Goal: Task Accomplishment & Management: Complete application form

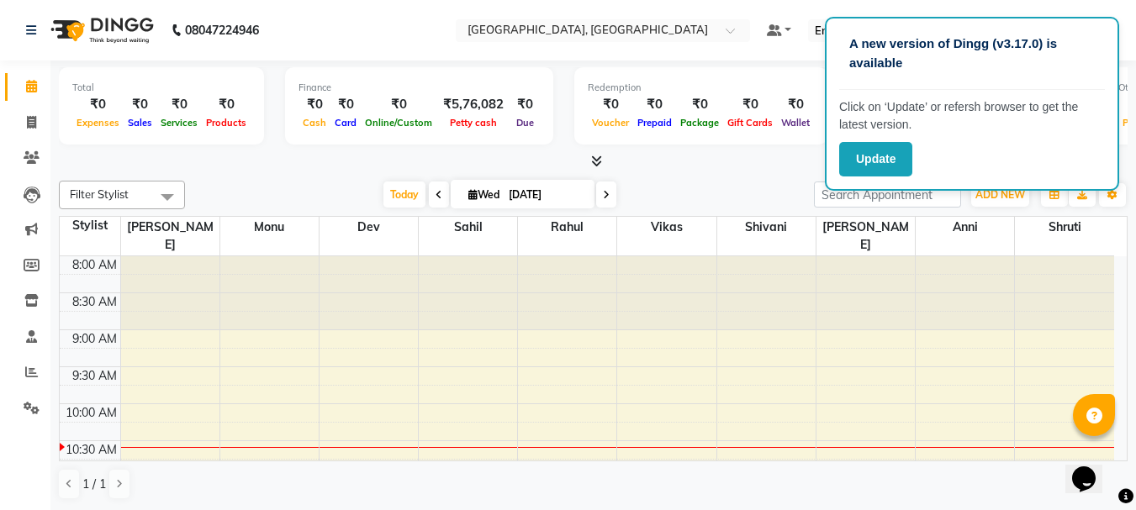
click at [54, 95] on div "Total ₹0 Expenses ₹0 Sales ₹0 Services ₹0 Products Finance ₹0 Cash ₹0 Card ₹0 O…" at bounding box center [592, 286] width 1085 height 451
click at [864, 156] on button "Update" at bounding box center [875, 159] width 73 height 34
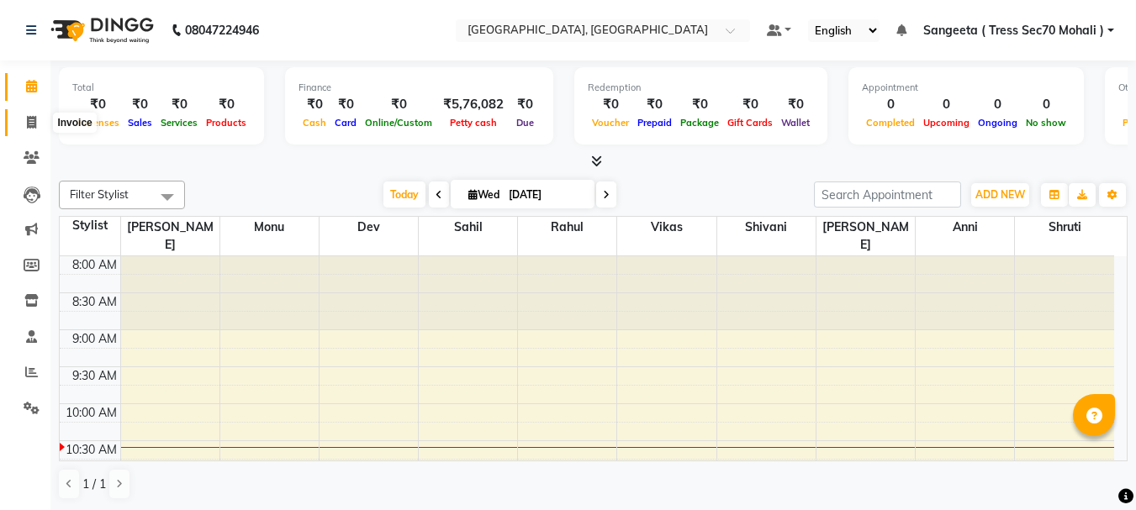
click at [33, 129] on span at bounding box center [31, 122] width 29 height 19
select select "service"
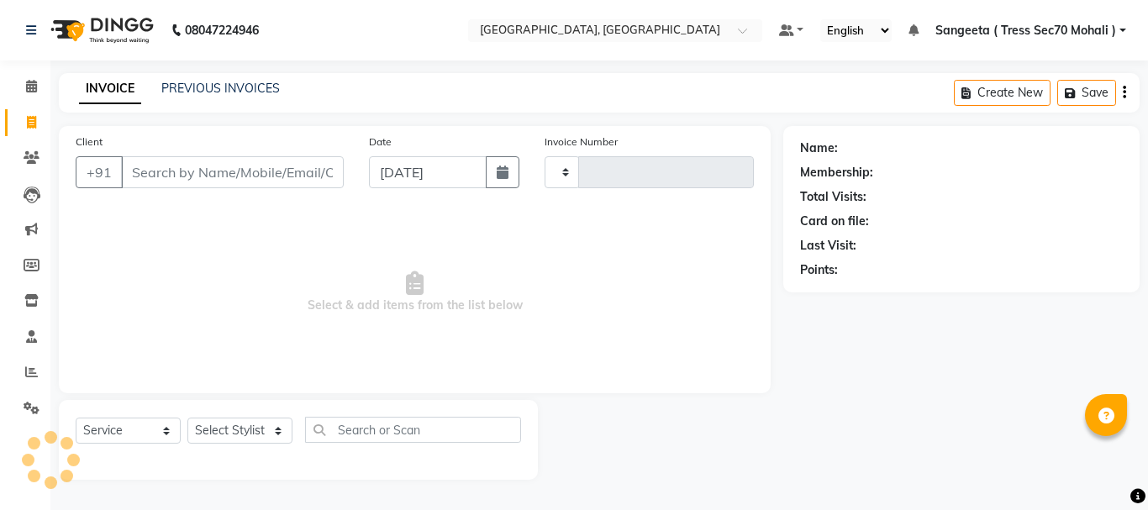
type input "1596"
select select "6241"
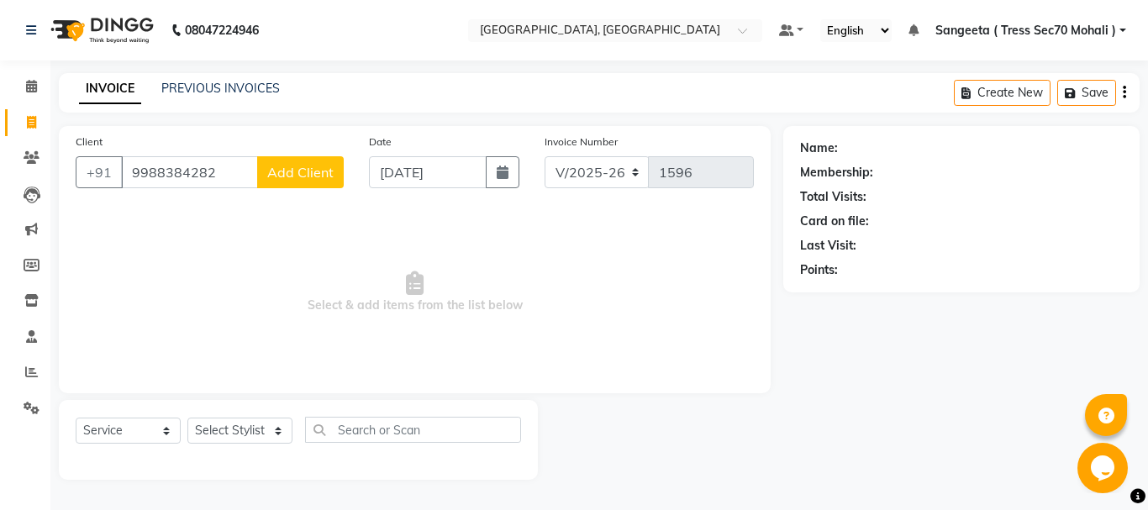
type input "9988384282"
click at [323, 172] on span "Add Client" at bounding box center [300, 172] width 66 height 17
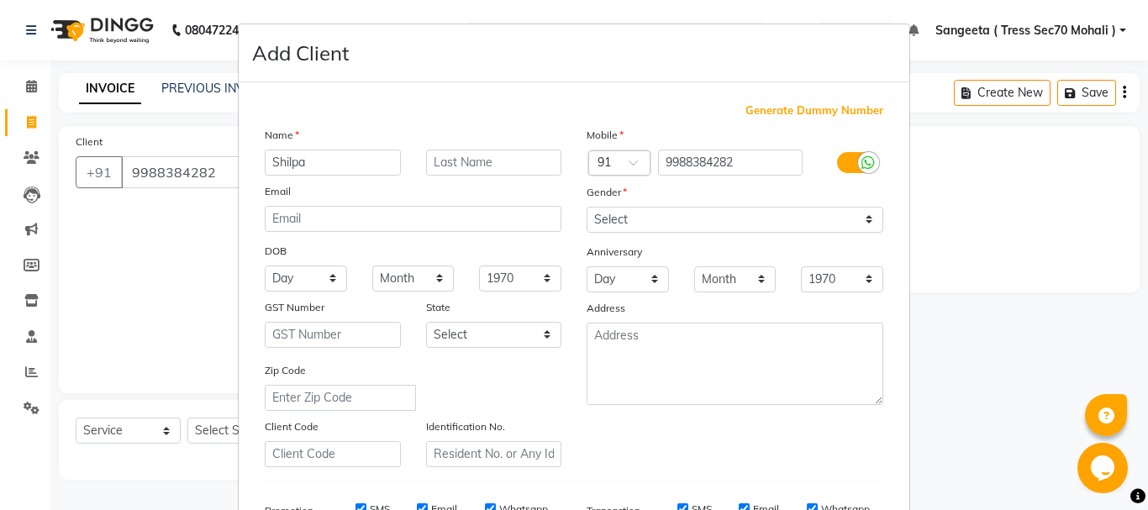
type input "Shilpa"
click at [629, 217] on select "Select [DEMOGRAPHIC_DATA] [DEMOGRAPHIC_DATA] Other Prefer Not To Say" at bounding box center [735, 220] width 297 height 26
select select "[DEMOGRAPHIC_DATA]"
click at [587, 207] on select "Select [DEMOGRAPHIC_DATA] [DEMOGRAPHIC_DATA] Other Prefer Not To Say" at bounding box center [735, 220] width 297 height 26
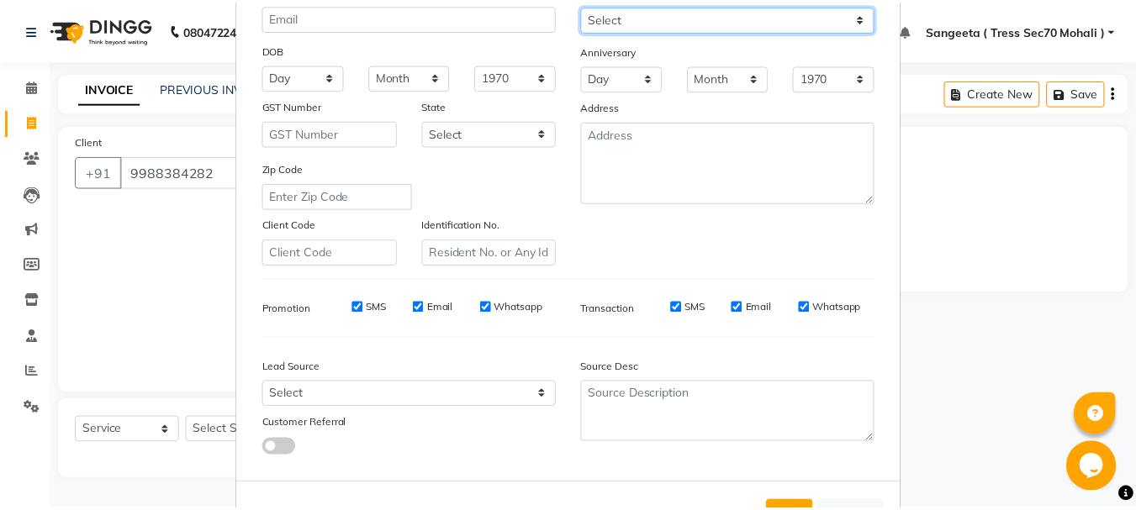
scroll to position [266, 0]
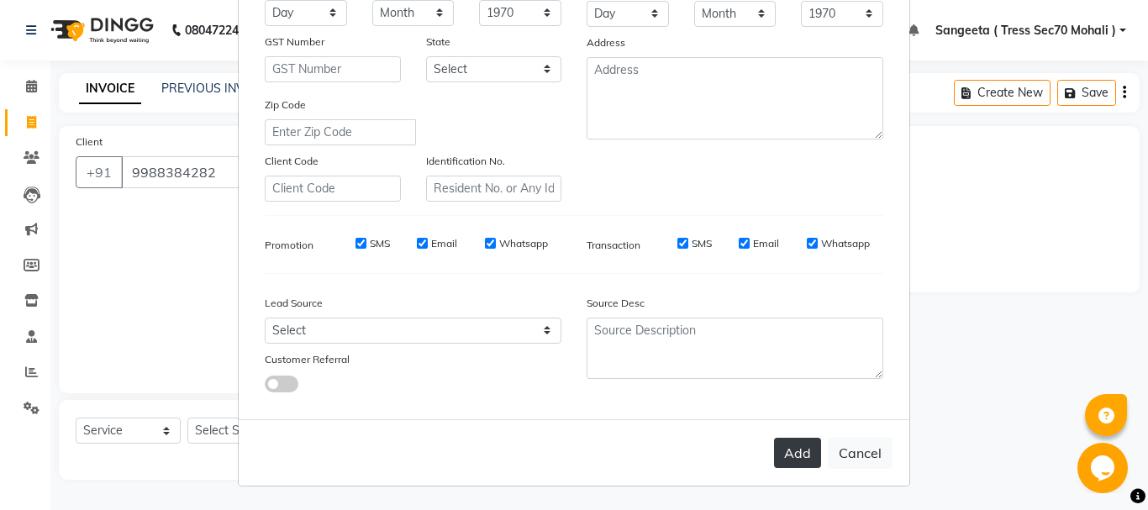
click at [802, 459] on button "Add" at bounding box center [797, 453] width 47 height 30
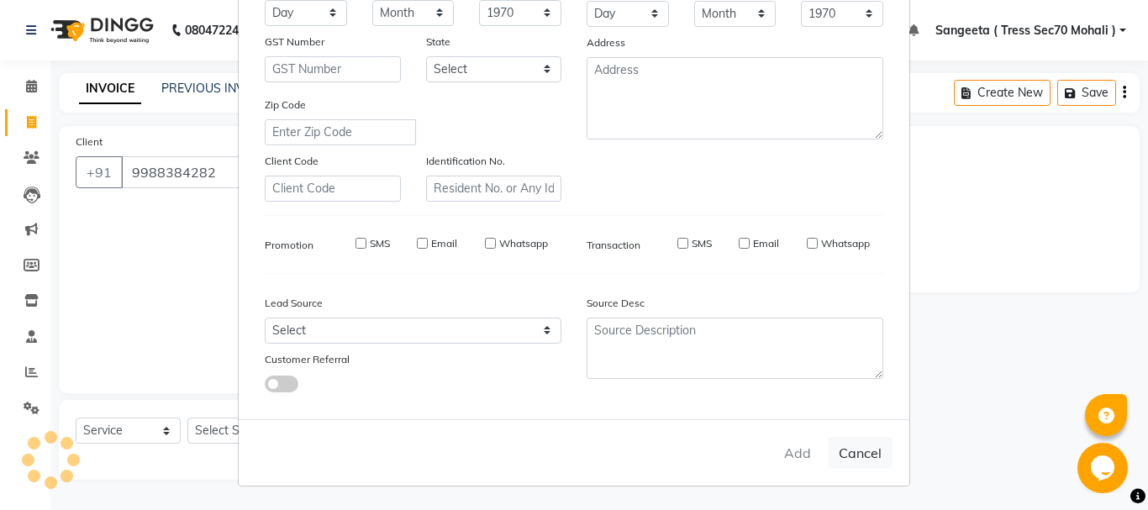
select select
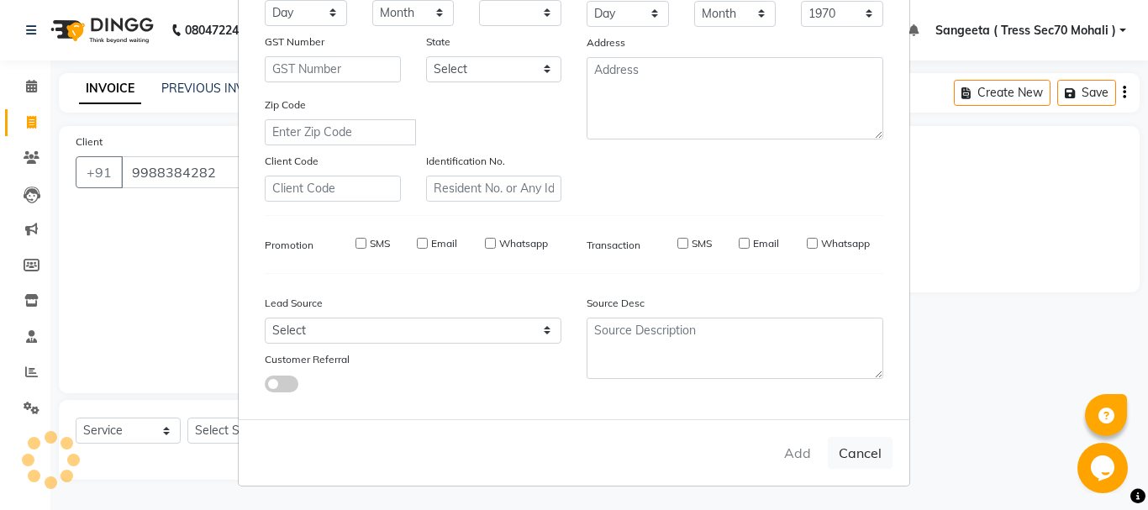
select select
checkbox input "false"
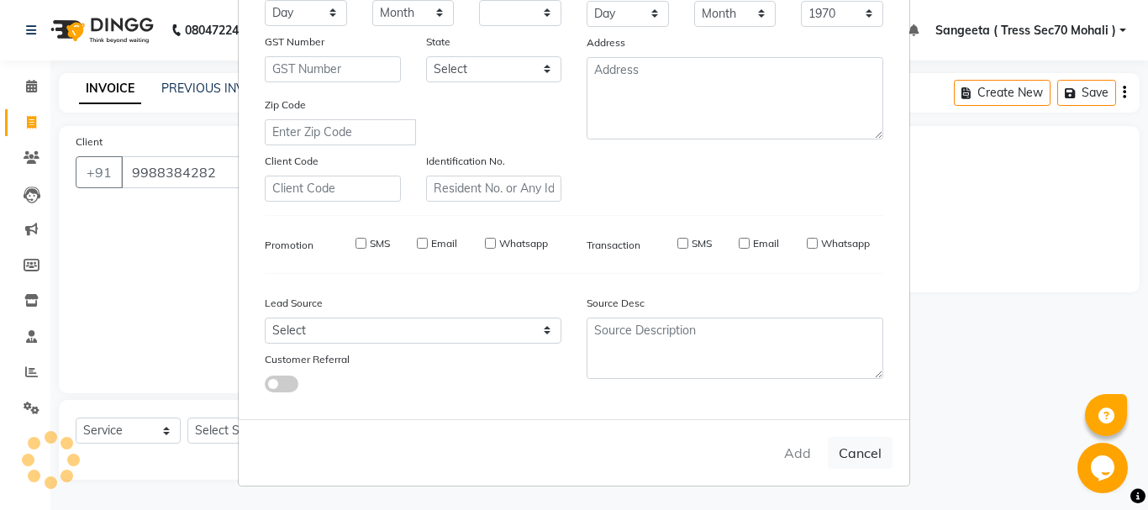
checkbox input "false"
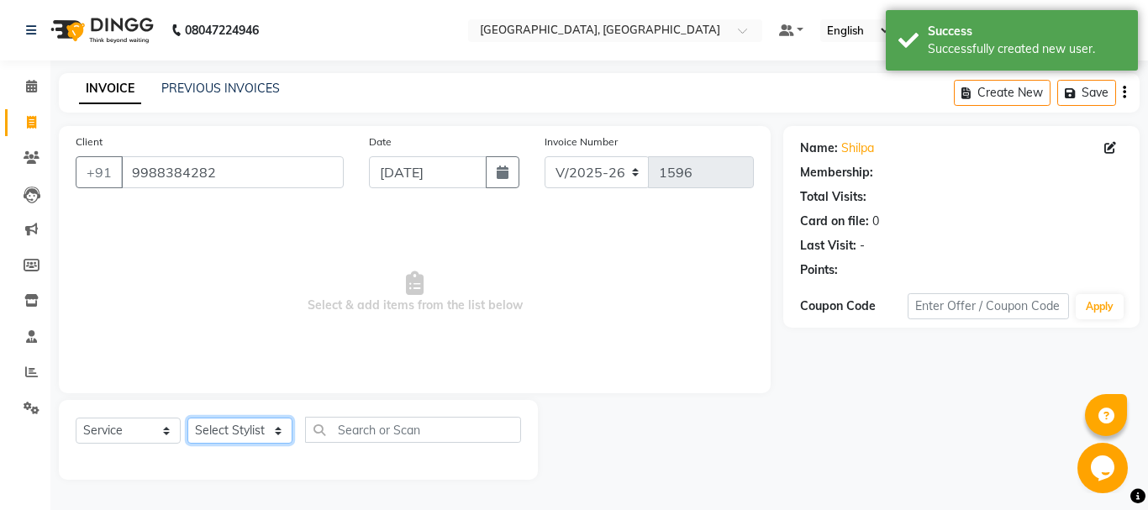
click at [222, 423] on select "Select Stylist Anni [PERSON_NAME] [PERSON_NAME] [PERSON_NAME] [PERSON_NAME] shr…" at bounding box center [239, 431] width 105 height 26
select select "46191"
click at [187, 418] on select "Select Stylist Anni [PERSON_NAME] [PERSON_NAME] [PERSON_NAME] [PERSON_NAME] shr…" at bounding box center [239, 431] width 105 height 26
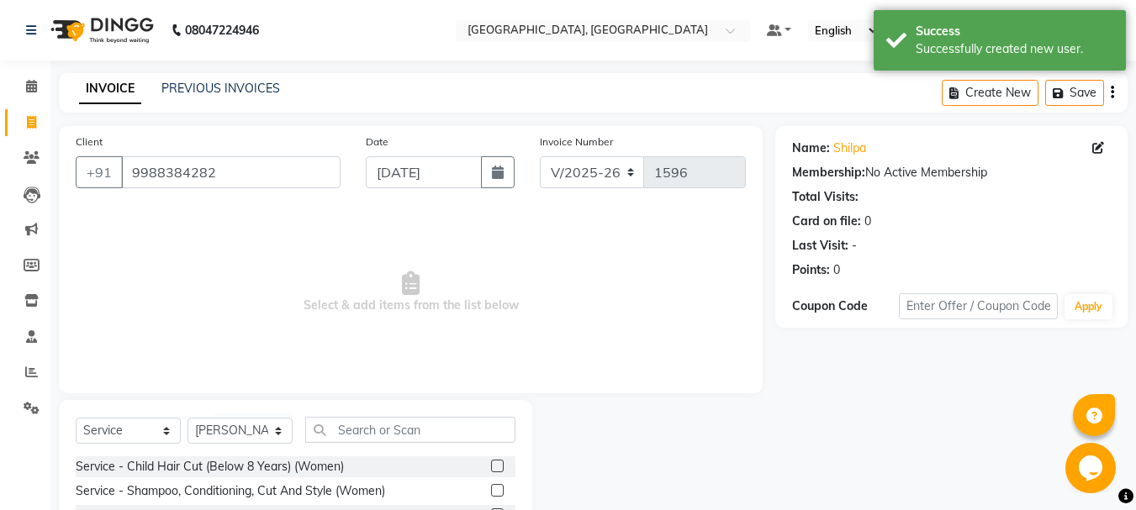
click at [491, 489] on label at bounding box center [497, 490] width 13 height 13
click at [491, 489] on input "checkbox" at bounding box center [496, 491] width 11 height 11
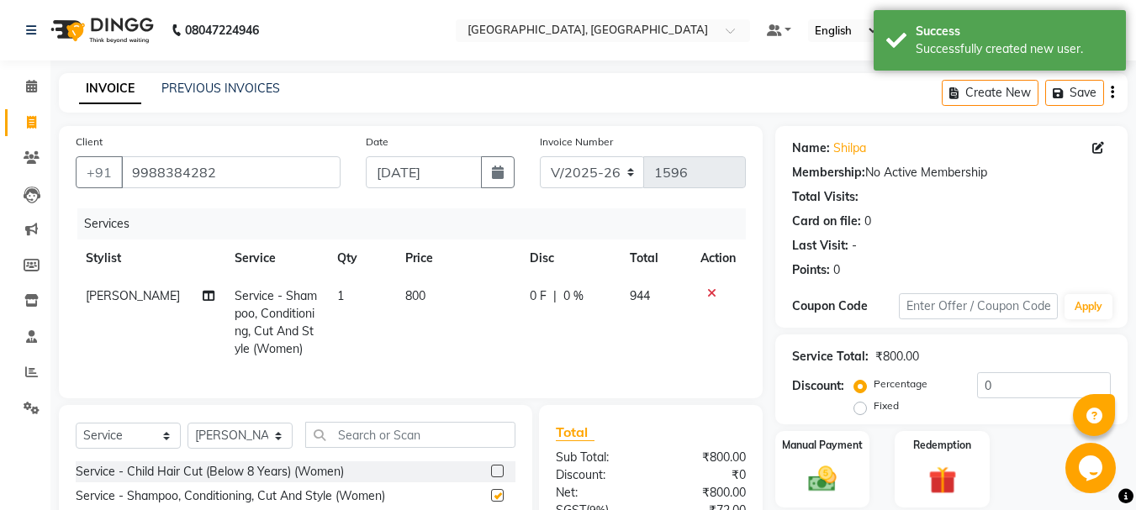
checkbox input "false"
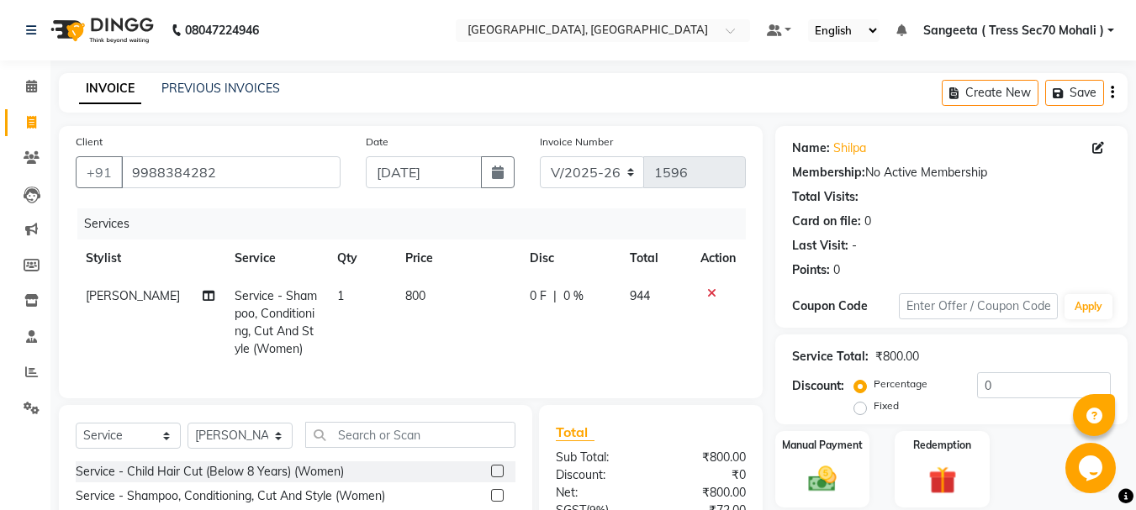
click at [1110, 83] on button "button" at bounding box center [1111, 93] width 3 height 40
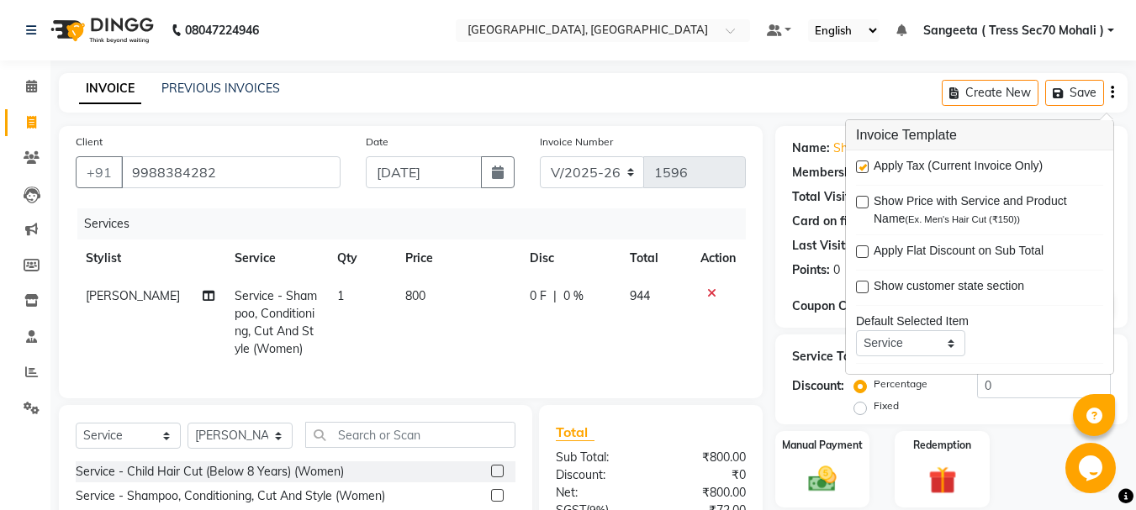
click at [858, 166] on label at bounding box center [862, 167] width 13 height 13
click at [858, 166] on input "checkbox" at bounding box center [861, 167] width 11 height 11
checkbox input "false"
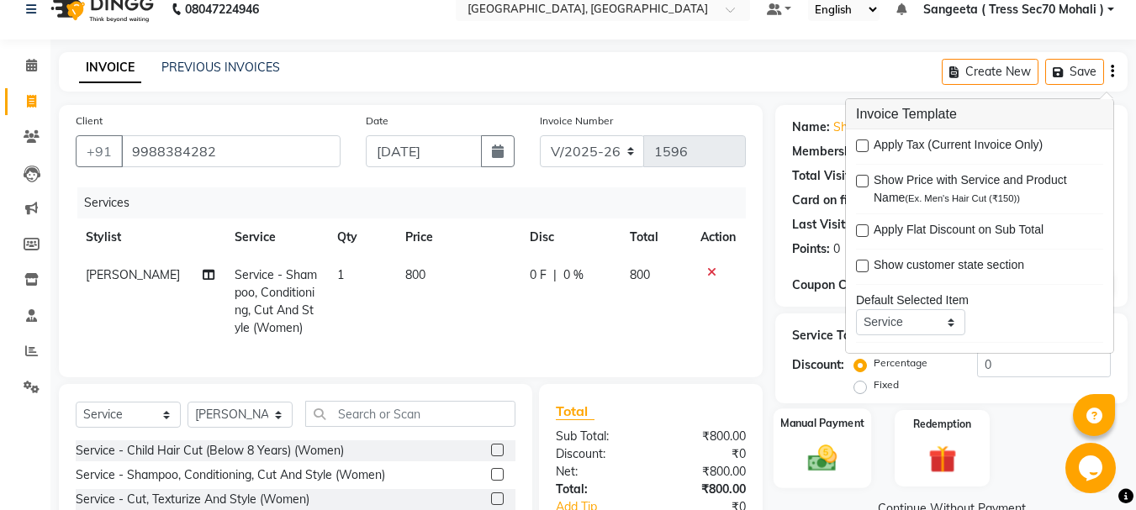
scroll to position [181, 0]
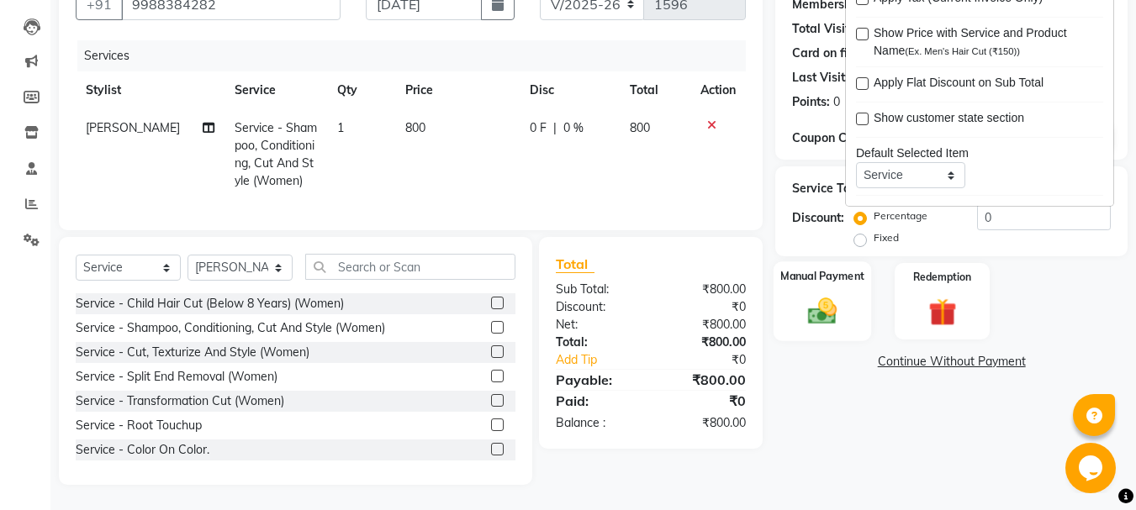
click at [809, 299] on img at bounding box center [822, 311] width 47 height 34
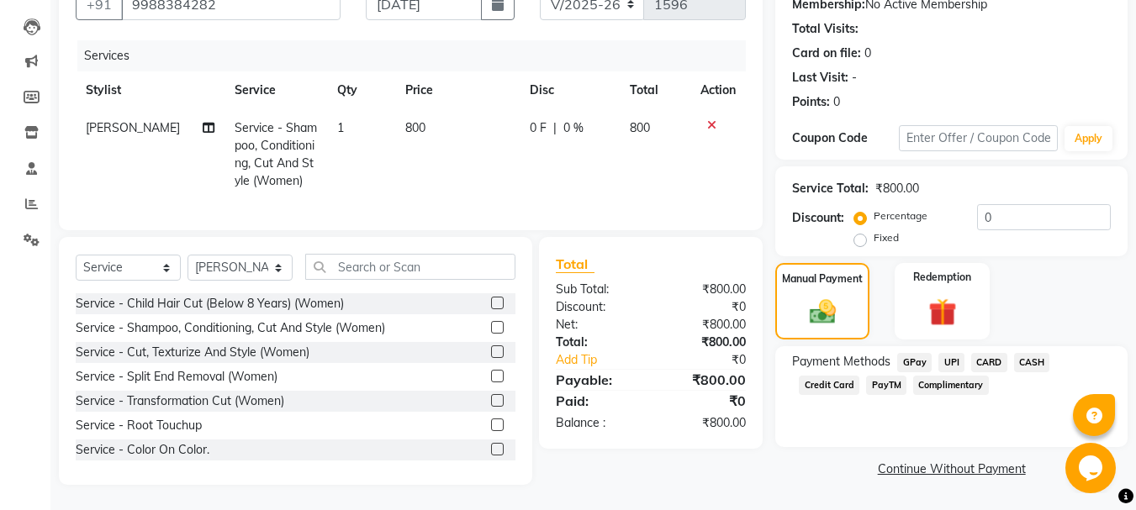
drag, startPoint x: 995, startPoint y: 350, endPoint x: 994, endPoint y: 380, distance: 30.3
click at [994, 353] on span "CARD" at bounding box center [989, 362] width 36 height 19
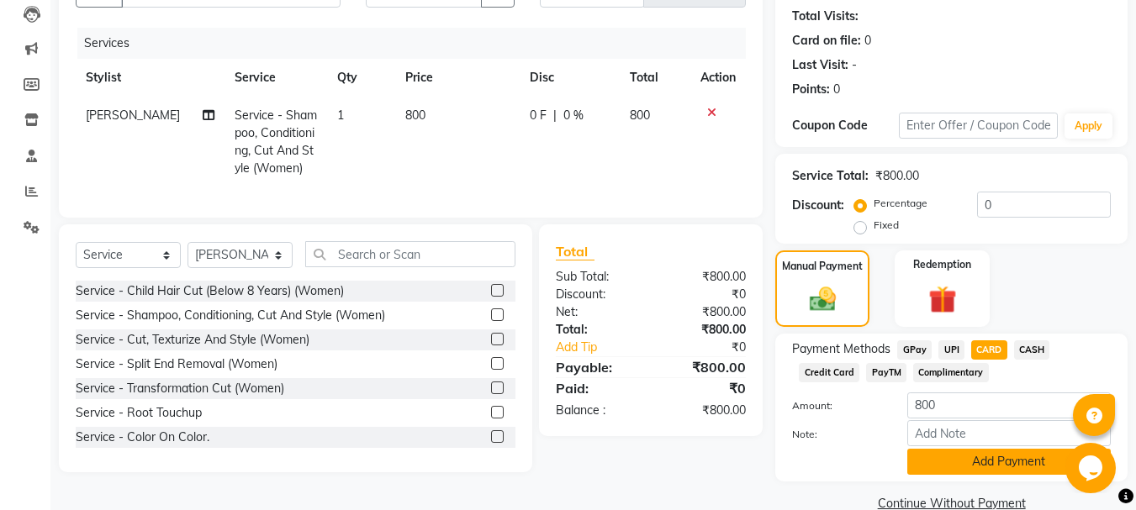
click at [997, 466] on button "Add Payment" at bounding box center [1008, 462] width 203 height 26
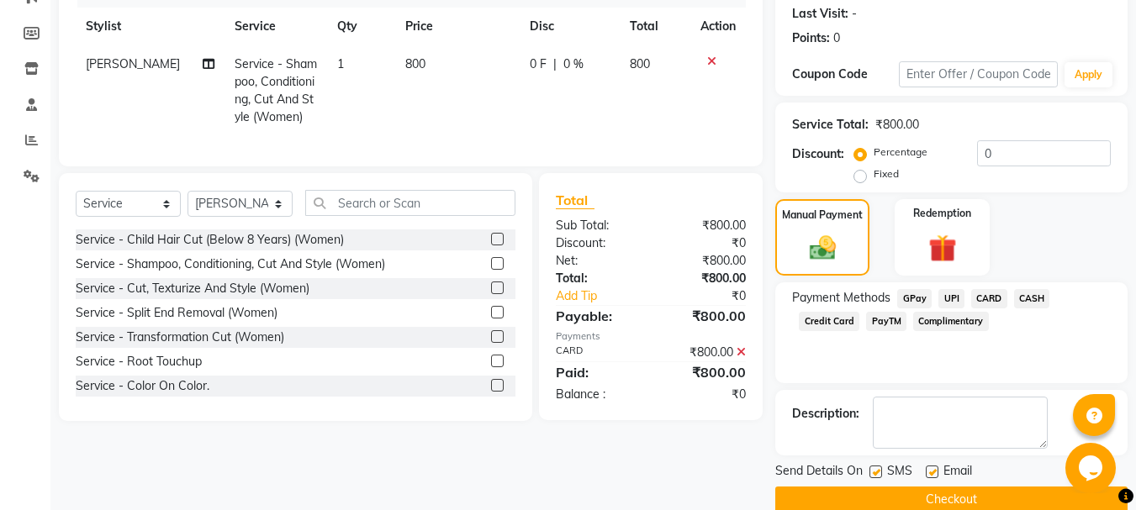
scroll to position [260, 0]
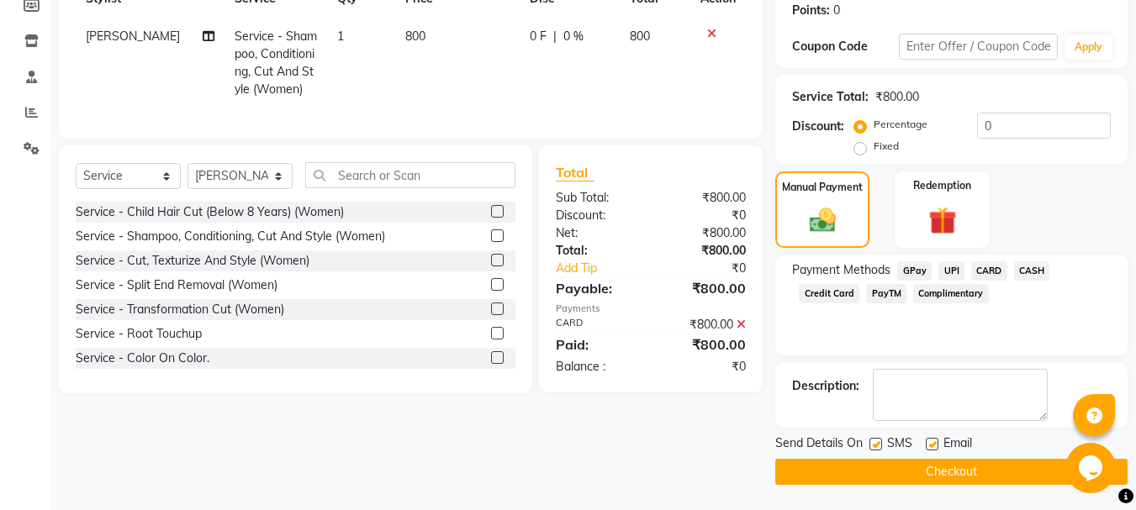
click at [882, 445] on label at bounding box center [875, 444] width 13 height 13
click at [880, 445] on input "checkbox" at bounding box center [874, 445] width 11 height 11
checkbox input "false"
click at [918, 477] on button "Checkout" at bounding box center [951, 472] width 352 height 26
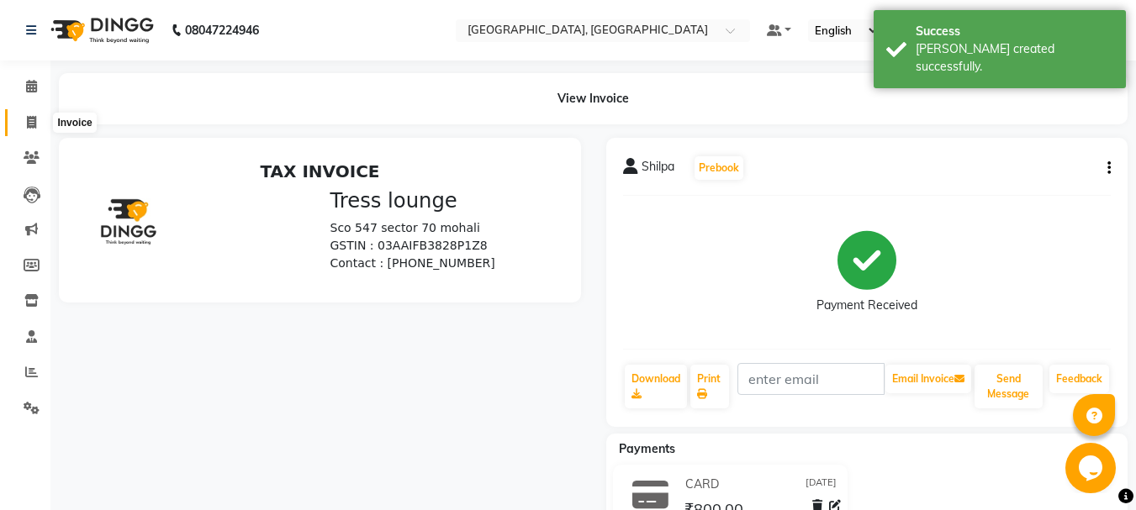
click at [27, 120] on icon at bounding box center [31, 122] width 9 height 13
select select "service"
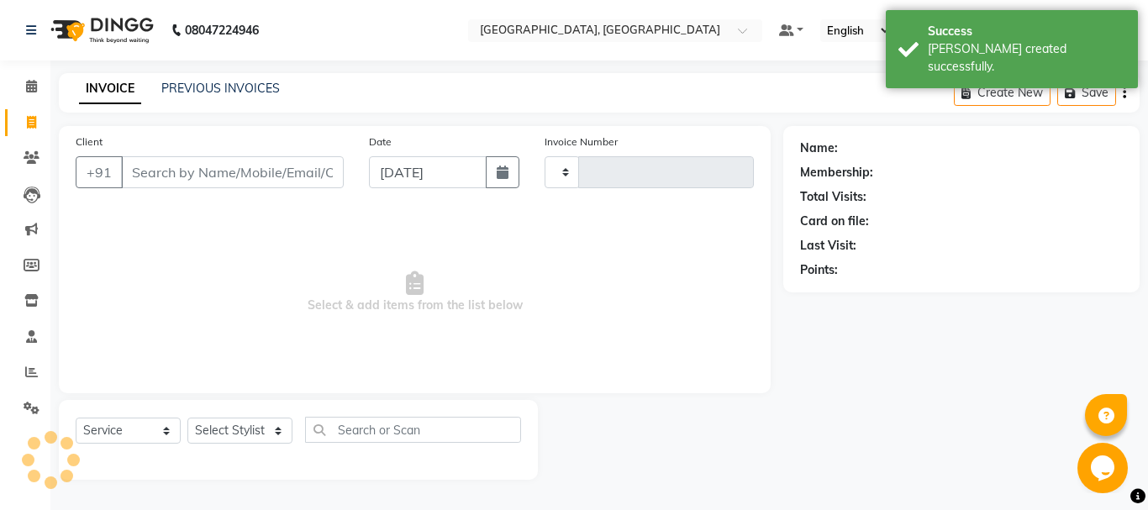
type input "1597"
select select "6241"
